Goal: Task Accomplishment & Management: Manage account settings

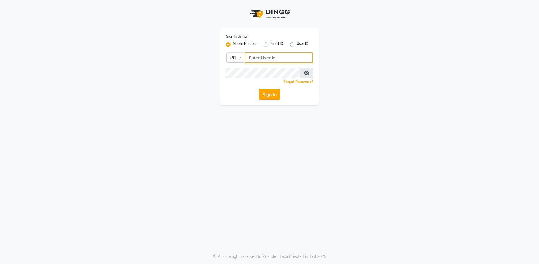
type input "9619697269"
click at [267, 93] on button "Sign In" at bounding box center [269, 94] width 21 height 11
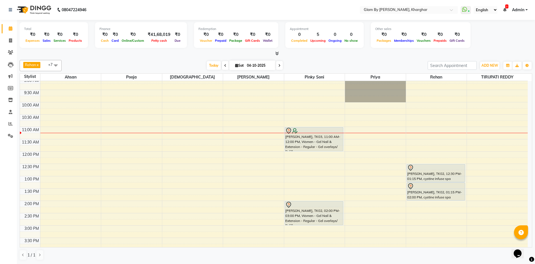
scroll to position [56, 0]
